Goal: Entertainment & Leisure: Consume media (video, audio)

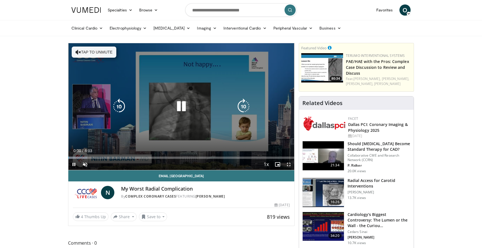
click at [184, 109] on icon "Video Player" at bounding box center [181, 107] width 16 height 16
